Goal: Find specific page/section

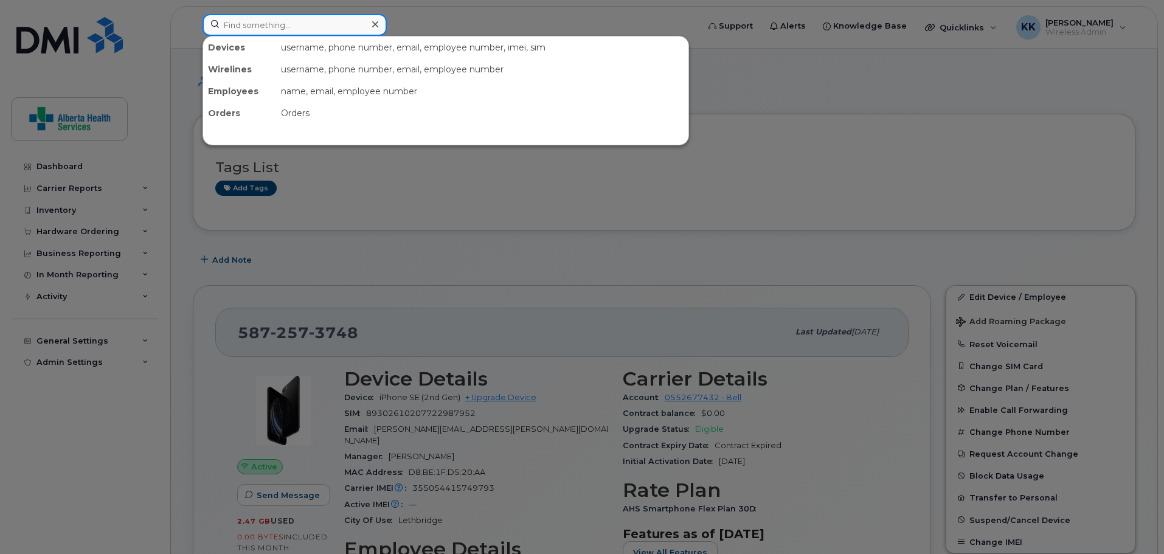
click at [277, 27] on input at bounding box center [295, 25] width 184 height 22
paste input "[PHONE_NUMBER]"
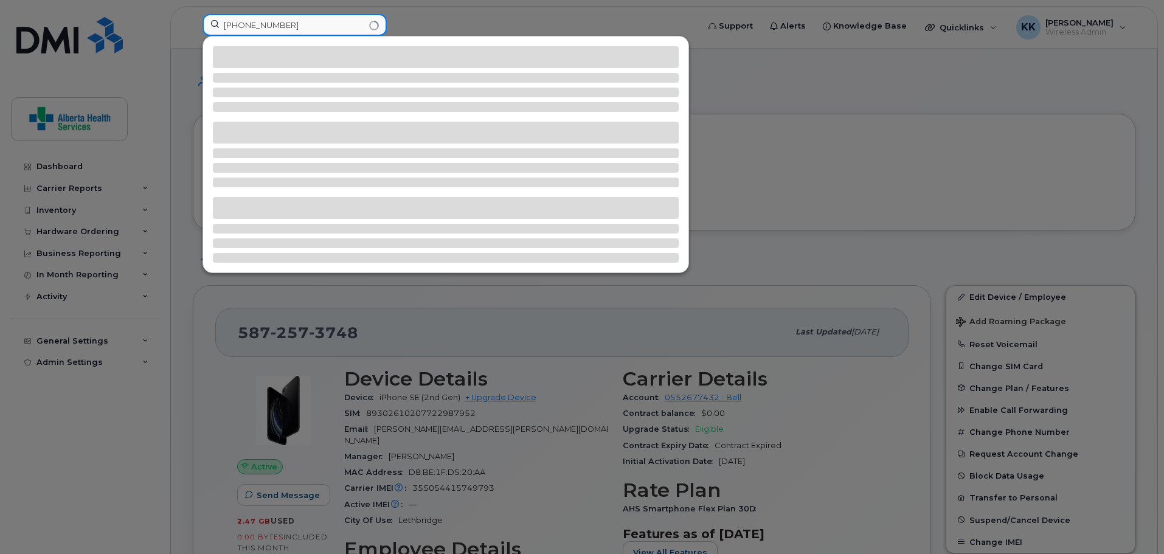
type input "[PHONE_NUMBER]"
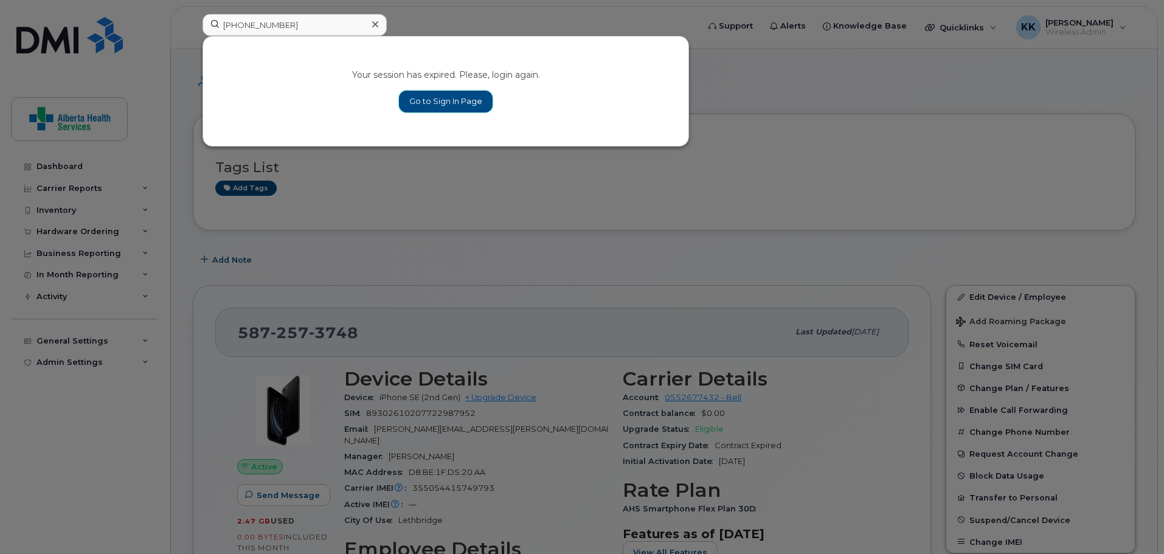
click at [443, 109] on link "Go to Sign In Page" at bounding box center [446, 102] width 94 height 22
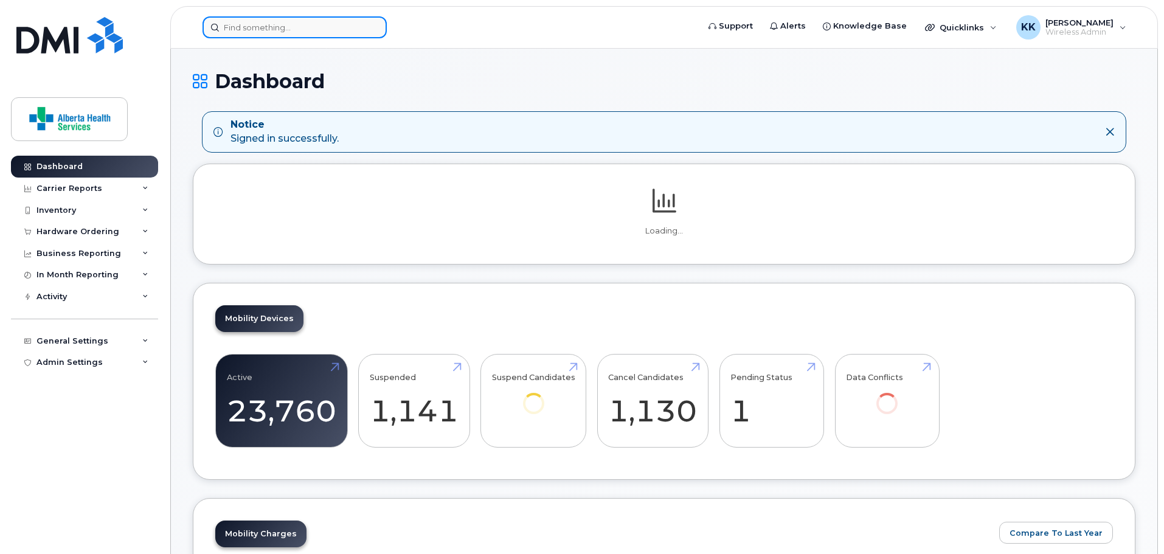
click at [285, 33] on input at bounding box center [295, 27] width 184 height 22
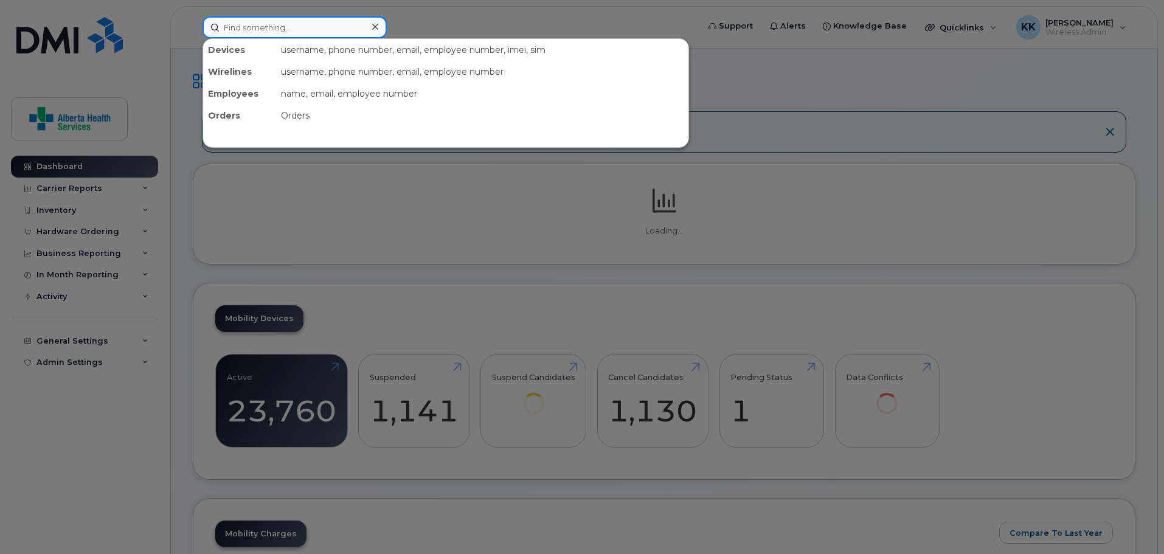
paste input "[PHONE_NUMBER]"
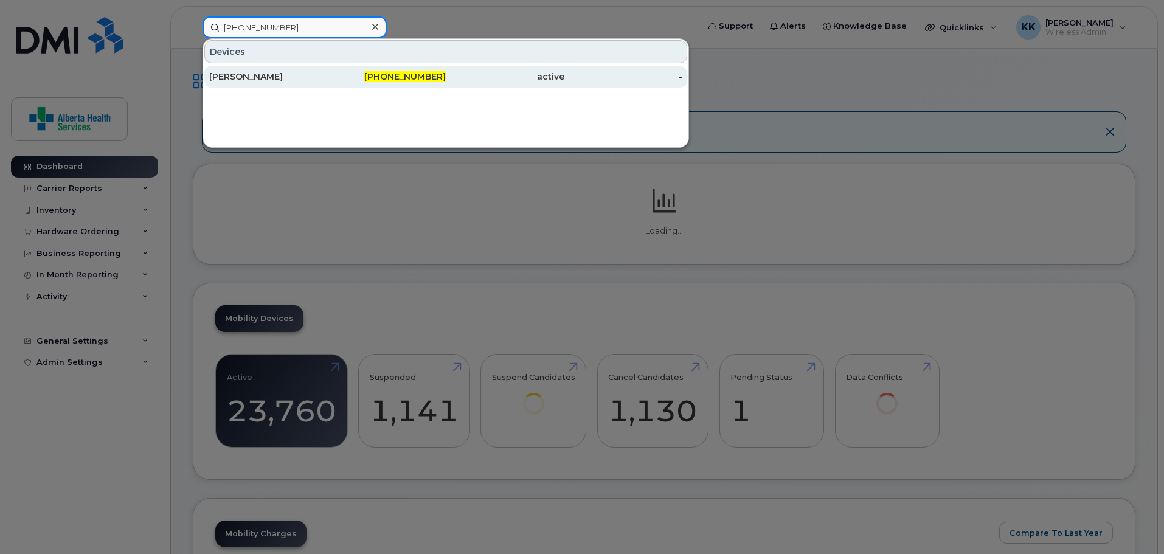
type input "[PHONE_NUMBER]"
click at [328, 69] on div "Carrie Jolicoeur" at bounding box center [387, 77] width 119 height 22
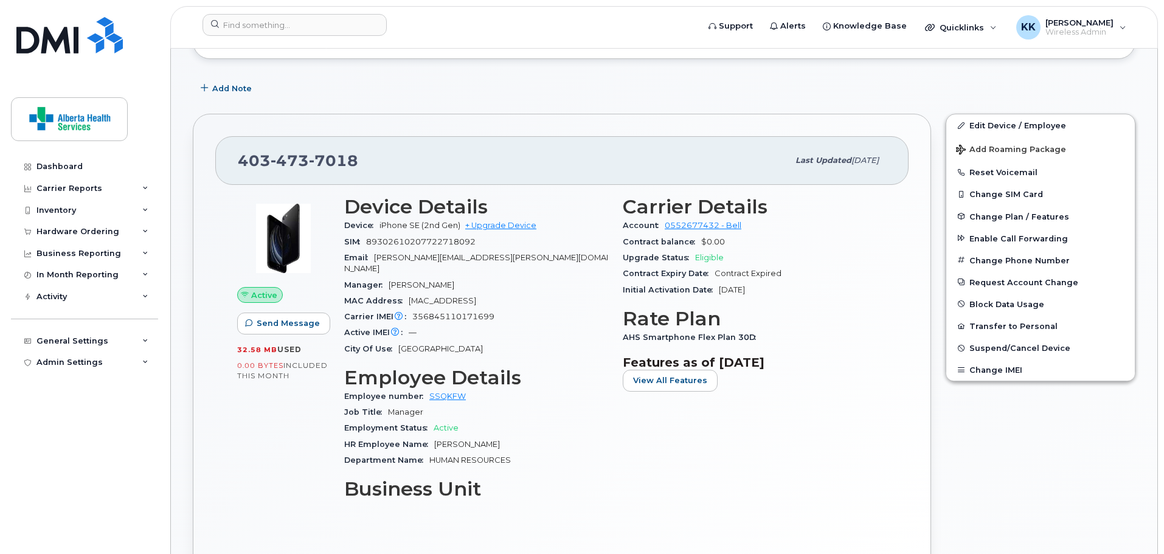
scroll to position [171, 0]
drag, startPoint x: 463, startPoint y: 226, endPoint x: 381, endPoint y: 226, distance: 82.1
click at [381, 226] on span "iPhone SE (2nd Gen) + Upgrade Device" at bounding box center [457, 225] width 157 height 9
click at [284, 29] on input at bounding box center [295, 25] width 184 height 22
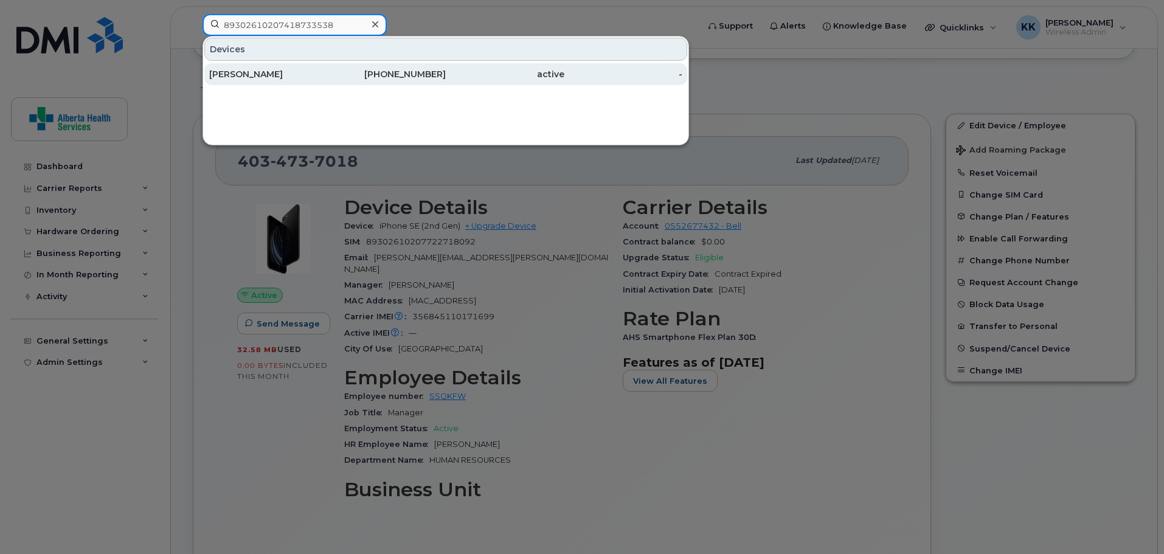
type input "89302610207418733538"
click at [369, 73] on div "403-369-9141" at bounding box center [387, 74] width 119 height 12
